Goal: Check status: Check status

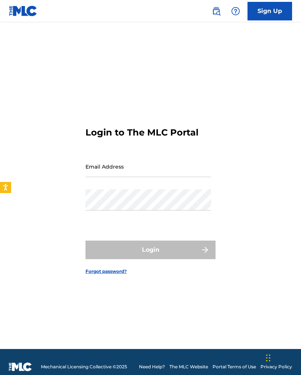
click at [159, 177] on input "Email Address" at bounding box center [148, 166] width 126 height 21
type input "[EMAIL_ADDRESS][DOMAIN_NAME]"
click at [150, 255] on button "Login" at bounding box center [150, 250] width 130 height 19
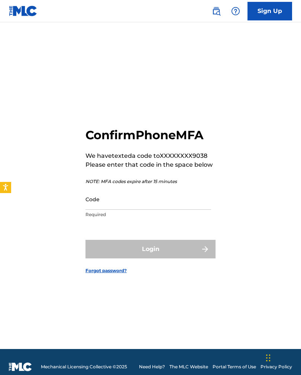
click at [145, 210] on input "Code" at bounding box center [148, 199] width 126 height 21
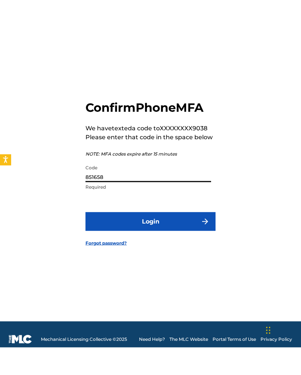
type input "851658"
click at [189, 240] on button "Login" at bounding box center [150, 249] width 130 height 19
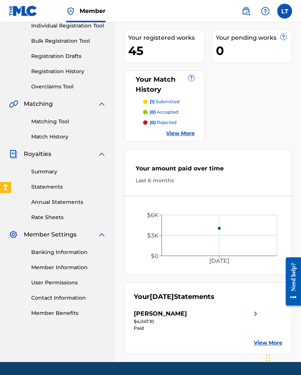
scroll to position [110, 0]
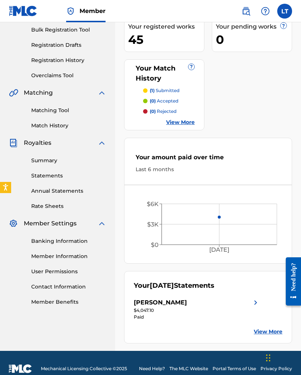
click at [275, 330] on link "View More" at bounding box center [268, 332] width 29 height 8
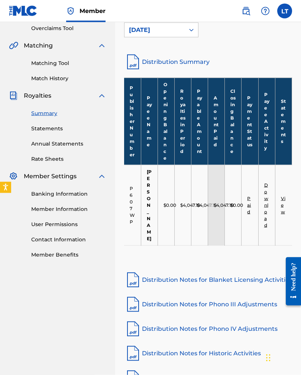
scroll to position [161, 0]
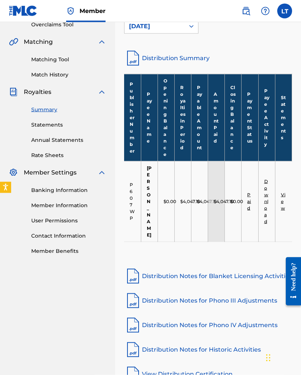
click at [283, 192] on link "View" at bounding box center [283, 201] width 4 height 19
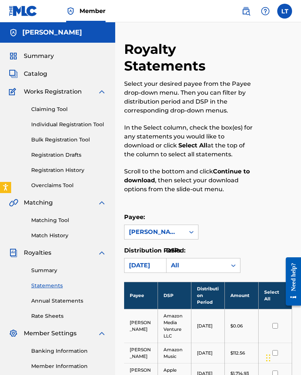
click at [51, 59] on span "Summary" at bounding box center [39, 56] width 30 height 9
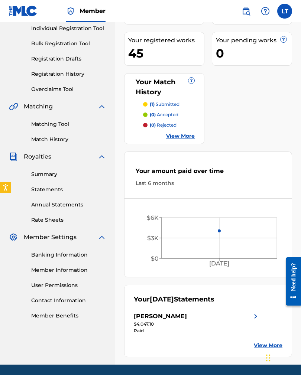
scroll to position [110, 0]
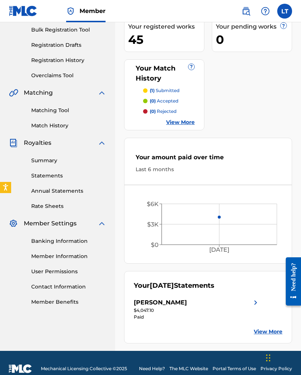
click at [261, 332] on link "View More" at bounding box center [268, 332] width 29 height 8
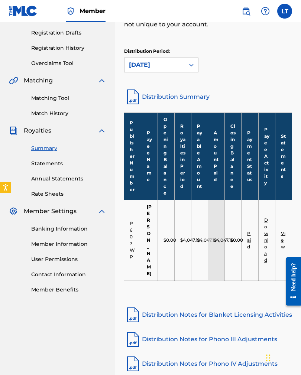
click at [189, 95] on link "Distribution Summary" at bounding box center [208, 97] width 168 height 18
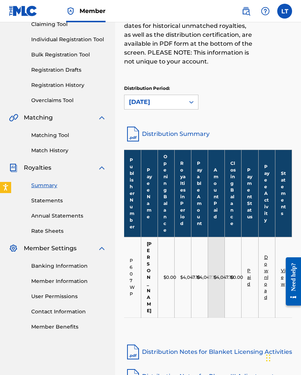
scroll to position [86, 0]
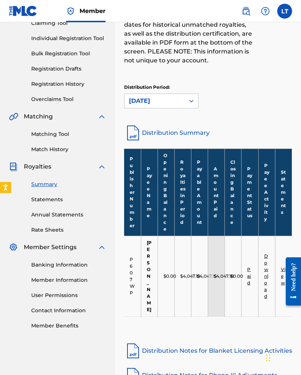
click at [38, 201] on link "Statements" at bounding box center [68, 200] width 75 height 8
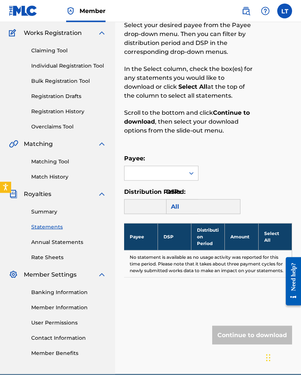
scroll to position [82, 0]
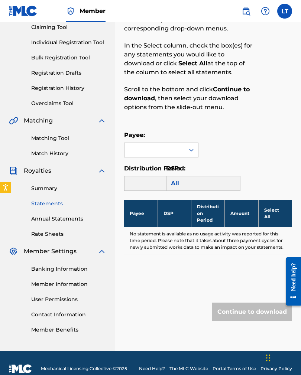
click at [147, 105] on p "Scroll to the bottom and click Continue to download , then select your download…" at bounding box center [188, 98] width 129 height 27
click at [164, 244] on td "No statement is available as no usage activity was reported for this time perio…" at bounding box center [208, 240] width 168 height 27
click at [172, 177] on div "All" at bounding box center [203, 183] width 74 height 15
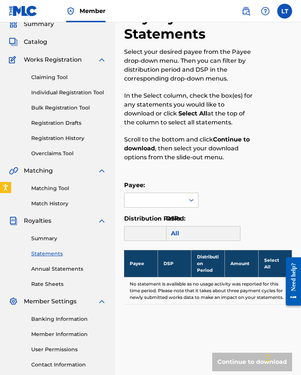
scroll to position [0, 0]
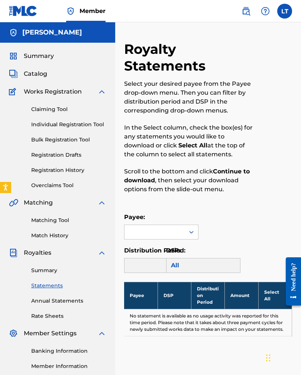
click at [30, 53] on span "Summary" at bounding box center [39, 56] width 30 height 9
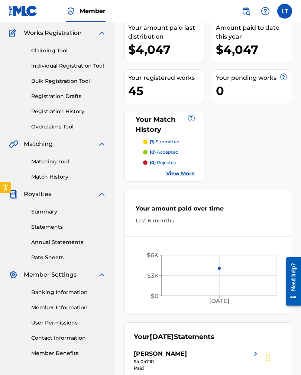
scroll to position [110, 0]
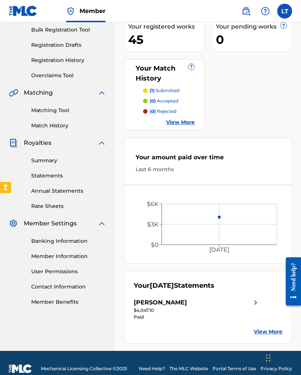
click at [40, 162] on link "Summary" at bounding box center [68, 161] width 75 height 8
